Goal: Task Accomplishment & Management: Use online tool/utility

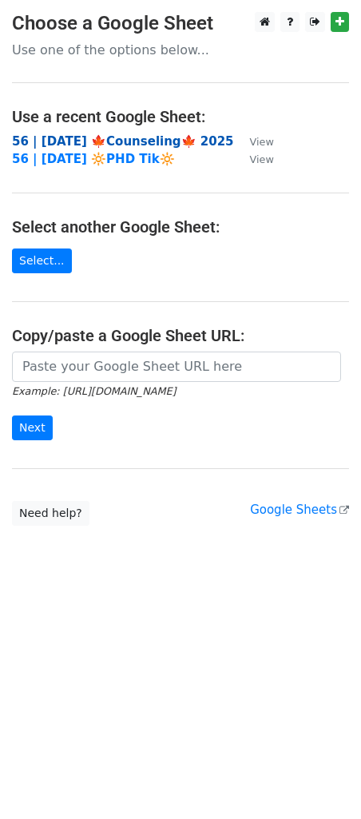
click at [80, 134] on strong "56 | [DATE] 🍁Counseling🍁 2025" at bounding box center [123, 141] width 222 height 14
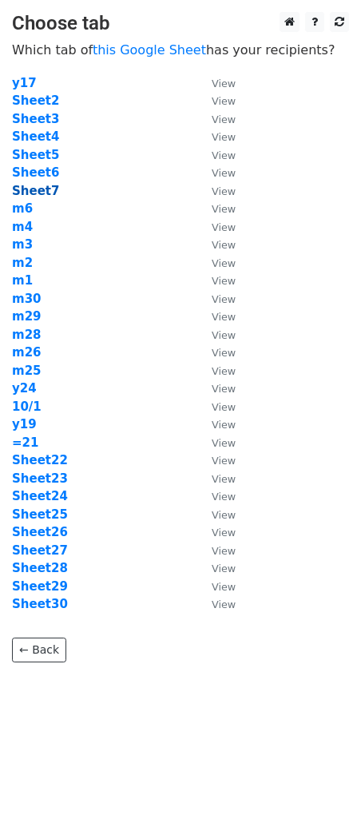
click at [38, 191] on strong "Sheet7" at bounding box center [35, 191] width 47 height 14
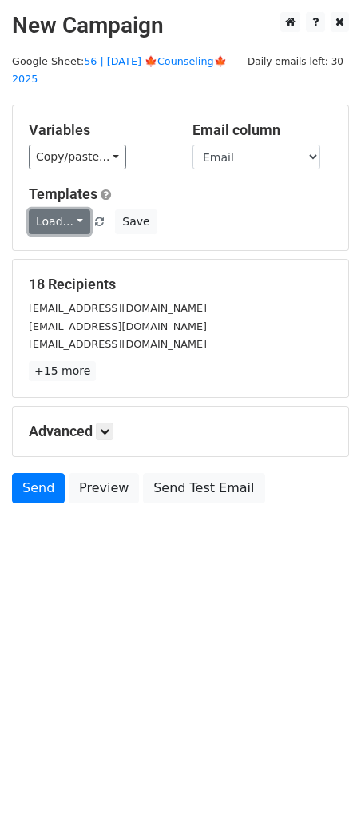
click at [54, 209] on link "Load..." at bounding box center [60, 221] width 62 height 25
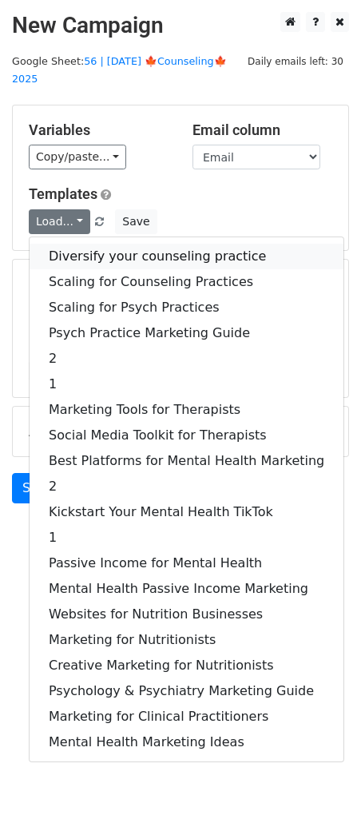
click at [116, 244] on link "Diversify your counseling practice" at bounding box center [187, 257] width 314 height 26
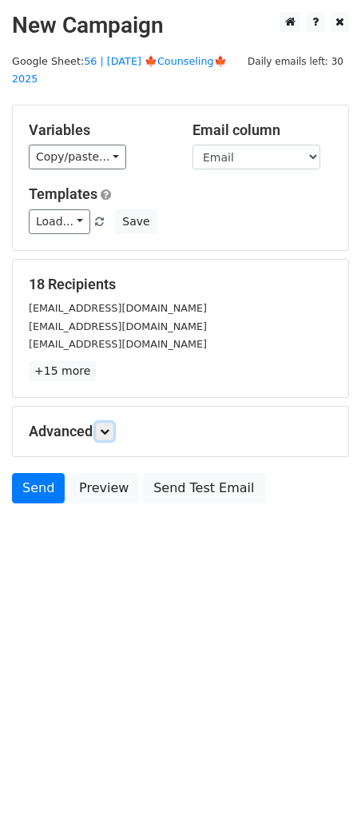
drag, startPoint x: 110, startPoint y: 414, endPoint x: 163, endPoint y: 512, distance: 111.6
click at [109, 427] on icon at bounding box center [105, 432] width 10 height 10
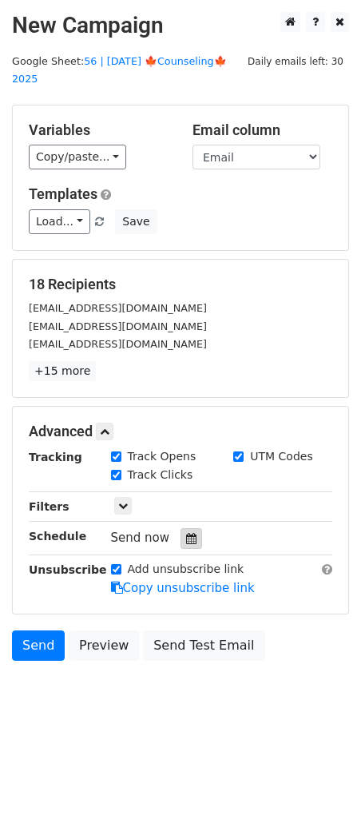
click at [181, 528] on div at bounding box center [192, 538] width 22 height 21
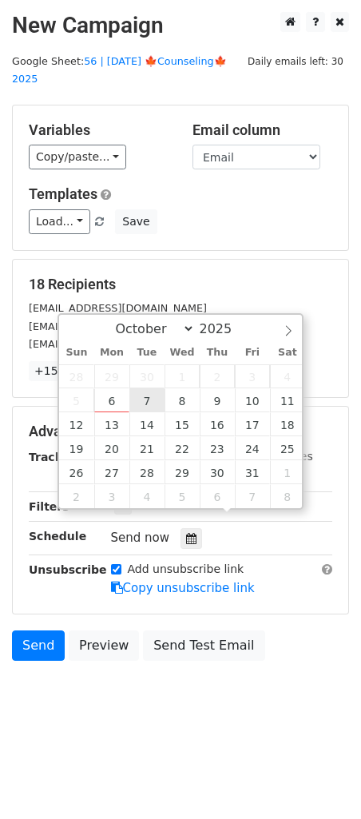
type input "2025-10-07 12:00"
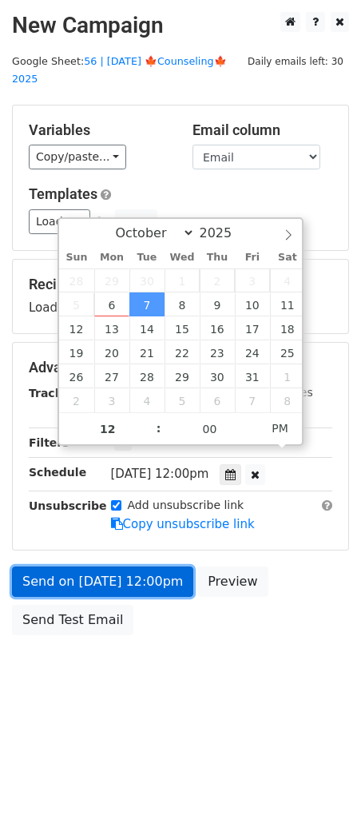
click at [125, 573] on link "Send on Oct 7 at 12:00pm" at bounding box center [102, 582] width 181 height 30
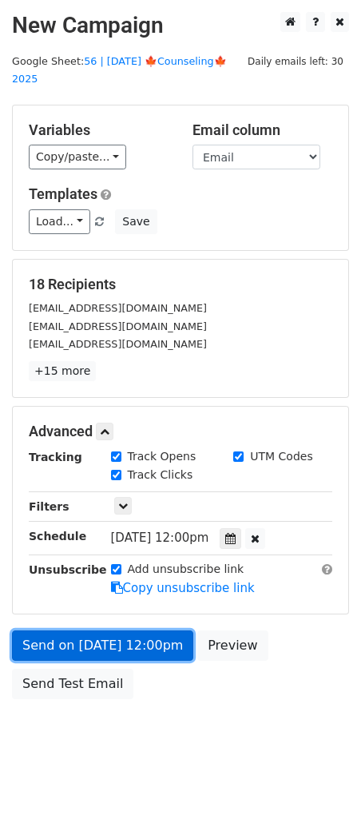
click at [68, 631] on link "Send on Oct 7 at 12:00pm" at bounding box center [102, 646] width 181 height 30
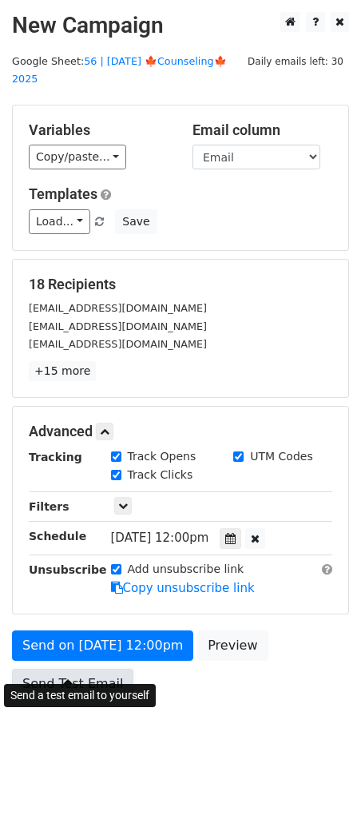
click at [54, 669] on link "Send Test Email" at bounding box center [72, 684] width 121 height 30
